Goal: Contribute content: Contribute content

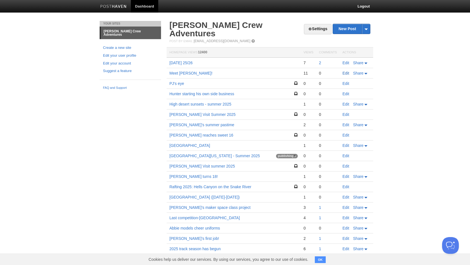
click at [345, 71] on link "Edit" at bounding box center [345, 73] width 7 height 4
click at [212, 153] on link "North Idaho - Summer 2025" at bounding box center [214, 155] width 90 height 4
click at [344, 31] on link "New Post" at bounding box center [351, 29] width 37 height 10
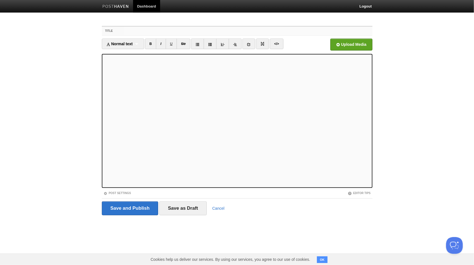
click at [145, 31] on input "Title" at bounding box center [248, 30] width 248 height 9
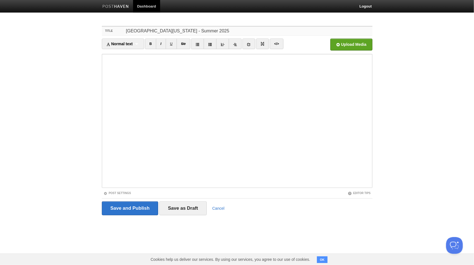
type input "North Idaho - Summer 2025"
click at [118, 195] on fieldset "Title North Idaho - Summer 2025 Normal text Normal text Heading 1 Heading 2 Hea…" at bounding box center [237, 122] width 270 height 193
click at [115, 193] on link "Post Settings" at bounding box center [117, 192] width 28 height 3
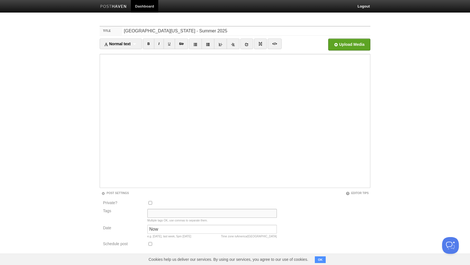
click at [156, 212] on input "Tags" at bounding box center [211, 213] width 129 height 9
click at [169, 215] on input "Idaho," at bounding box center [211, 213] width 129 height 9
type input "Idaho, Bonners Ferry, Moyie"
drag, startPoint x: 161, startPoint y: 230, endPoint x: 141, endPoint y: 225, distance: 21.5
click at [141, 225] on div "Date Now Time zone is America/Los Angeles e.g. yesterday, last week, 5pm Tuesday" at bounding box center [189, 232] width 177 height 16
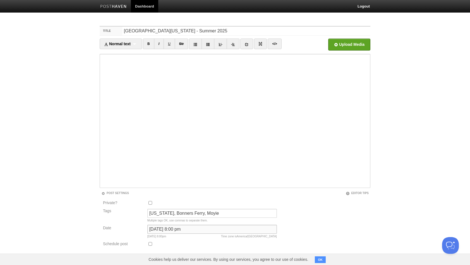
type input "August 3, 2025 at 8:00 pm"
drag, startPoint x: 387, startPoint y: 221, endPoint x: 468, endPoint y: 183, distance: 90.4
click at [468, 183] on body "Dashboard Logout Your Sites Donaldson Crew Adventures Create a new site Edit yo…" at bounding box center [235, 146] width 470 height 292
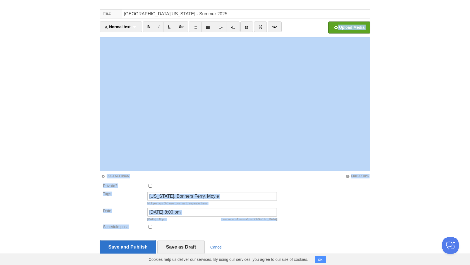
scroll to position [26, 0]
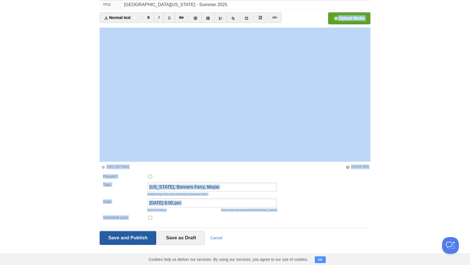
click at [141, 238] on input "Save and Publish" at bounding box center [128, 238] width 57 height 14
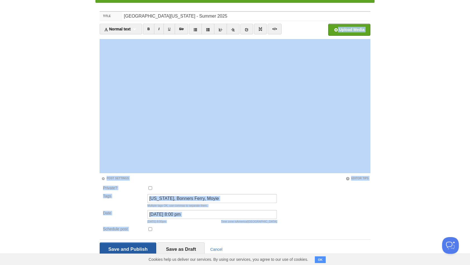
scroll to position [21, 0]
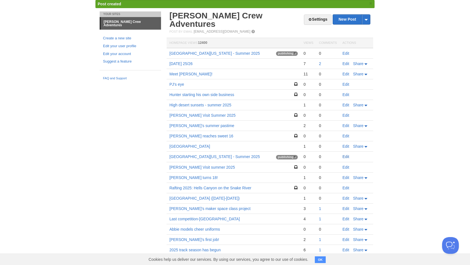
click at [346, 154] on link "Edit" at bounding box center [345, 156] width 7 height 4
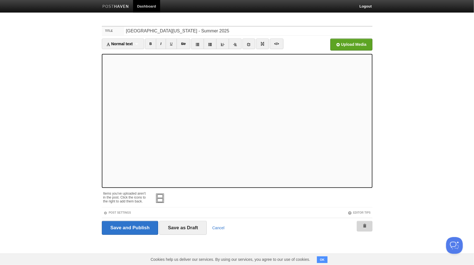
click at [365, 225] on span at bounding box center [365, 226] width 4 height 4
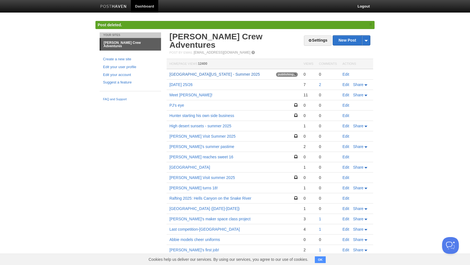
click at [194, 72] on link "North Idaho - Summer 2025" at bounding box center [214, 74] width 90 height 4
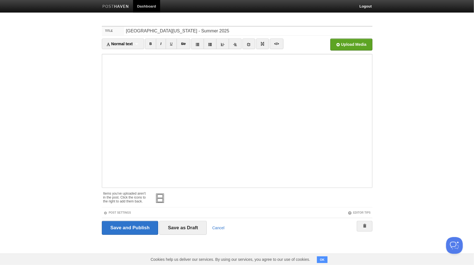
click at [404, 151] on body "Dashboard Logout Your Sites Donaldson Crew Adventures Create a new site Edit yo…" at bounding box center [237, 127] width 474 height 255
click at [125, 211] on link "Post Settings" at bounding box center [117, 212] width 28 height 3
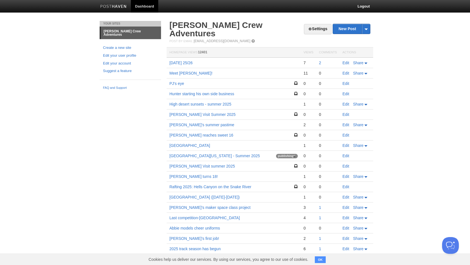
click at [342, 151] on td "Edit" at bounding box center [355, 156] width 33 height 10
click at [344, 153] on link "Edit" at bounding box center [345, 155] width 7 height 4
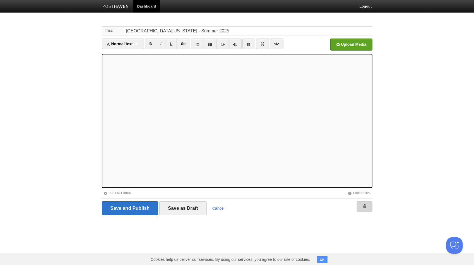
click at [364, 203] on link at bounding box center [365, 206] width 16 height 11
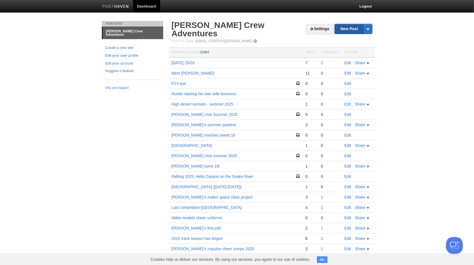
click at [350, 30] on link "New Post" at bounding box center [353, 29] width 37 height 10
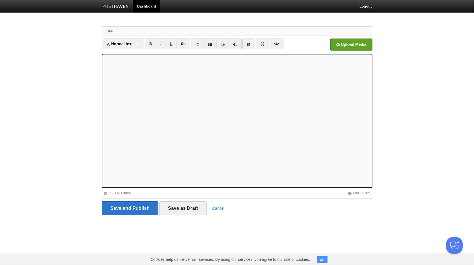
click at [130, 31] on input "Title" at bounding box center [248, 30] width 248 height 9
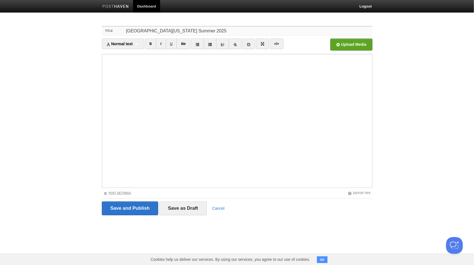
type input "[GEOGRAPHIC_DATA][US_STATE] Summer 2025"
click at [118, 192] on link "Post Settings" at bounding box center [117, 192] width 28 height 3
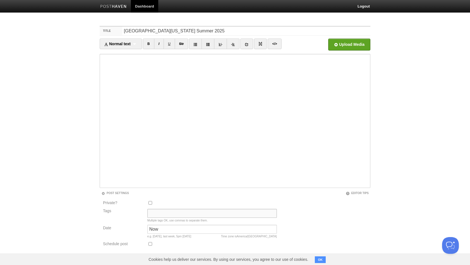
click at [153, 215] on input "Tags" at bounding box center [211, 213] width 129 height 9
type input "Idaho, Bonners Ferry, Moyie"
click at [167, 231] on input "Now" at bounding box center [211, 228] width 129 height 9
type input "N"
type input "August 3, 2025 at 8:00 pm"
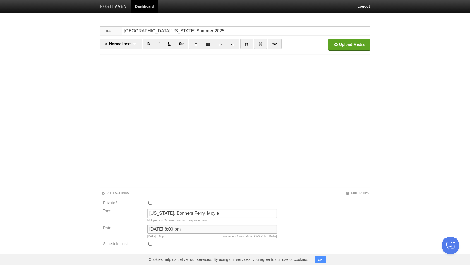
scroll to position [26, 0]
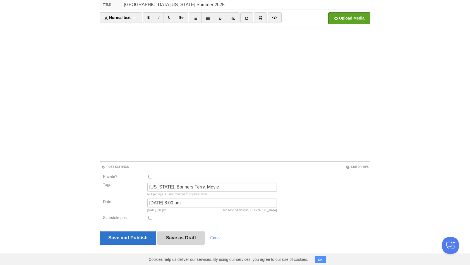
click at [182, 235] on input "Save as Draft" at bounding box center [180, 238] width 47 height 14
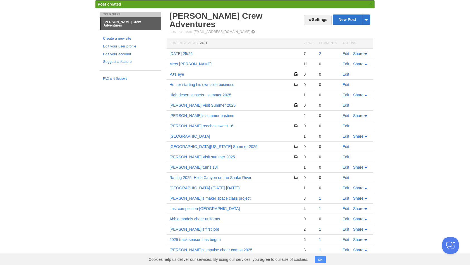
scroll to position [21, 0]
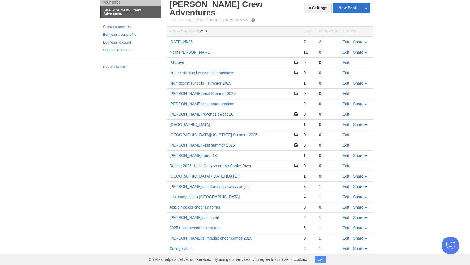
click at [194, 112] on link "[PERSON_NAME] reaches sweet 16" at bounding box center [201, 114] width 64 height 4
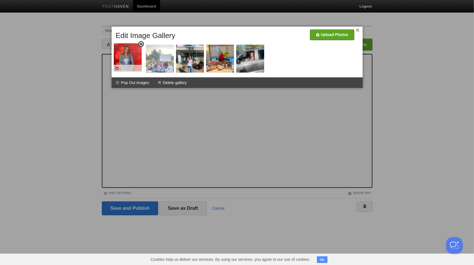
drag, startPoint x: 160, startPoint y: 57, endPoint x: 128, endPoint y: 55, distance: 31.8
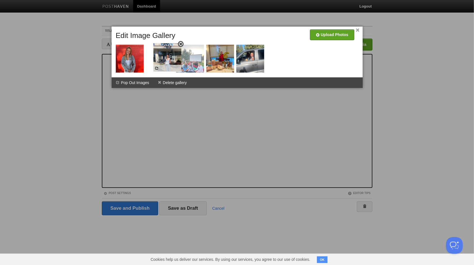
drag, startPoint x: 184, startPoint y: 59, endPoint x: 161, endPoint y: 58, distance: 22.6
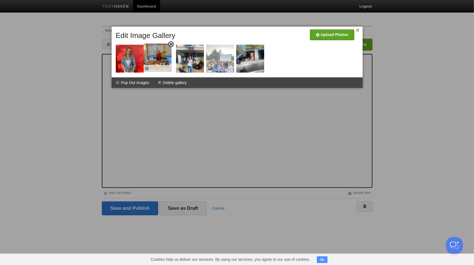
drag, startPoint x: 221, startPoint y: 60, endPoint x: 158, endPoint y: 59, distance: 62.5
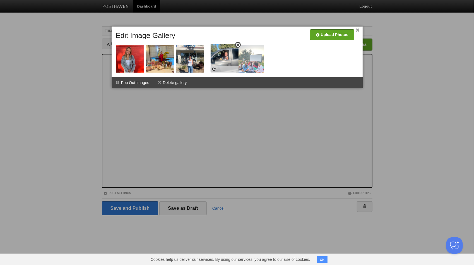
drag, startPoint x: 252, startPoint y: 60, endPoint x: 226, endPoint y: 60, distance: 25.7
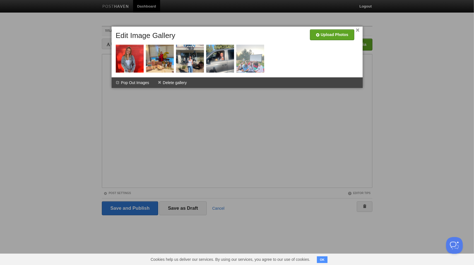
click at [386, 100] on div at bounding box center [237, 132] width 474 height 265
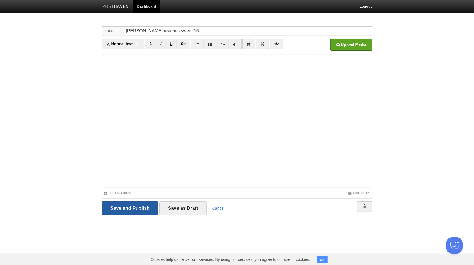
click at [139, 207] on input "Save and Publish" at bounding box center [130, 208] width 57 height 14
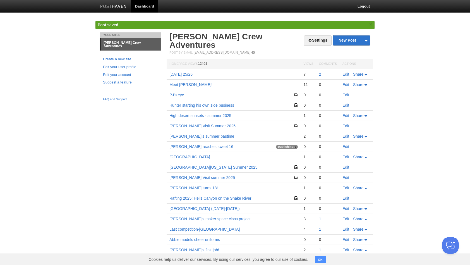
click at [203, 152] on td "[GEOGRAPHIC_DATA]" at bounding box center [233, 157] width 134 height 10
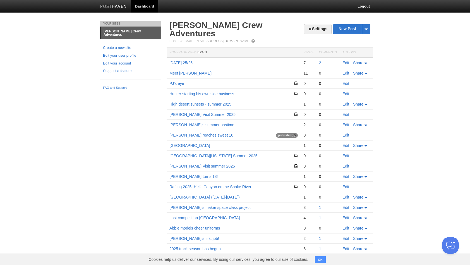
click at [203, 130] on td "Abbie reaches sweet 16 publishing" at bounding box center [233, 135] width 134 height 10
click at [197, 133] on link "[PERSON_NAME] reaches sweet 16" at bounding box center [201, 135] width 64 height 4
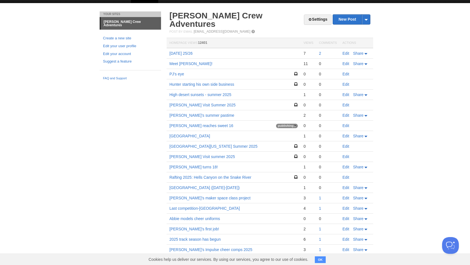
click at [320, 258] on button "OK" at bounding box center [320, 259] width 11 height 7
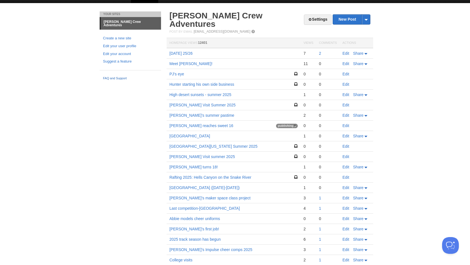
click at [113, 76] on link "FAQ and Support" at bounding box center [130, 78] width 55 height 5
